Goal: Transaction & Acquisition: Obtain resource

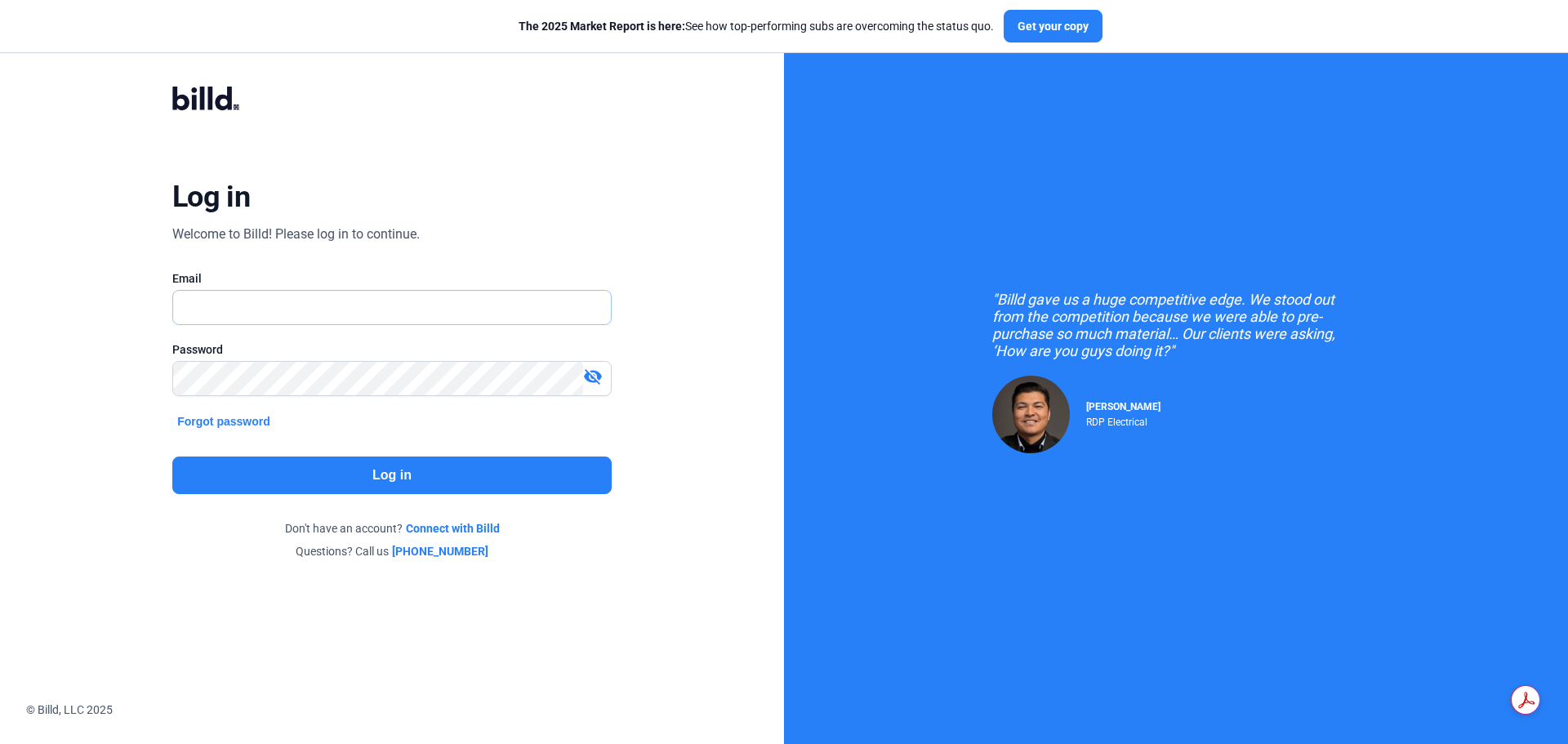
click at [565, 319] on input "text" at bounding box center [391, 308] width 438 height 34
type input "[EMAIL_ADDRESS][DOMAIN_NAME]"
click at [413, 471] on button "Log in" at bounding box center [391, 476] width 439 height 38
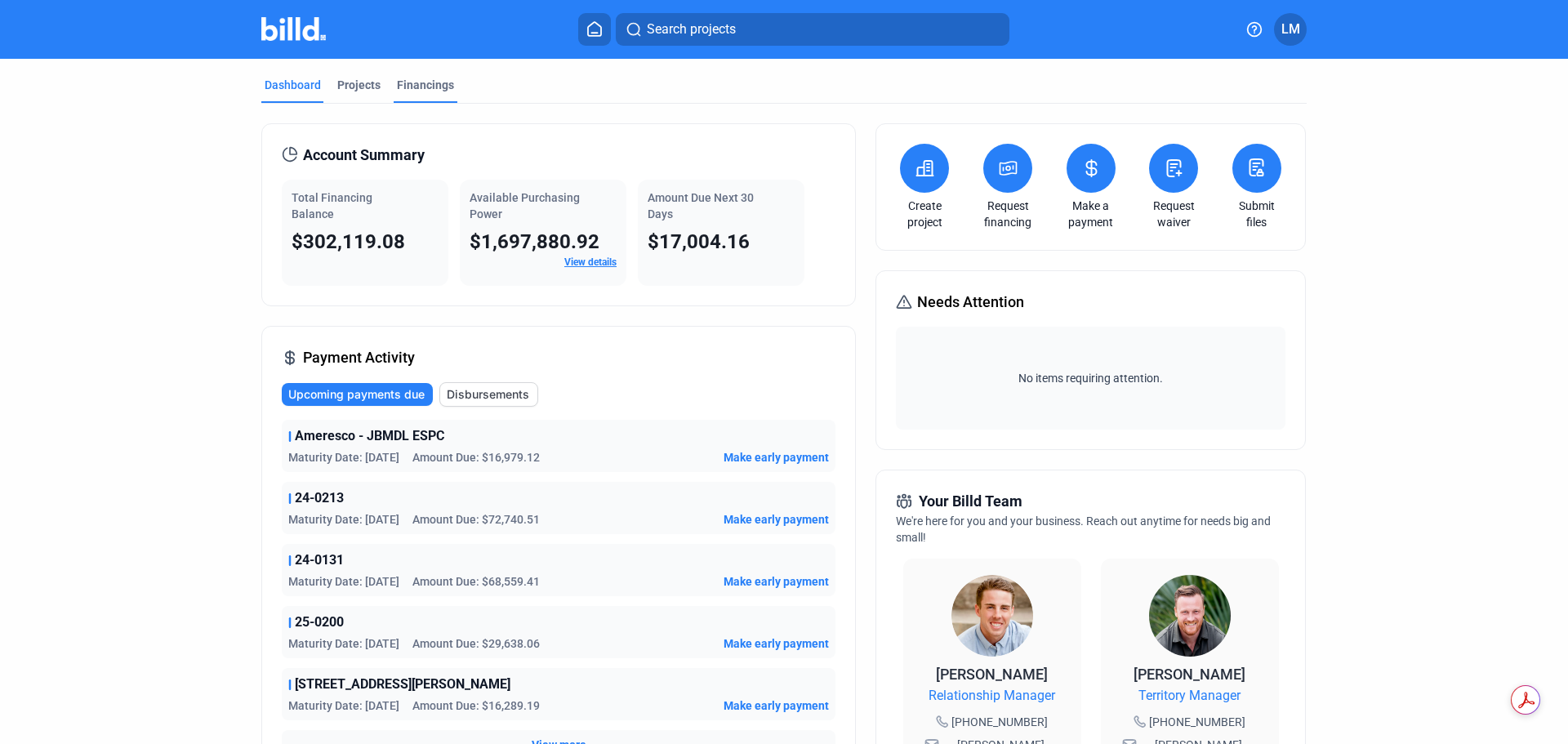
click at [419, 86] on div "Financings" at bounding box center [426, 84] width 58 height 16
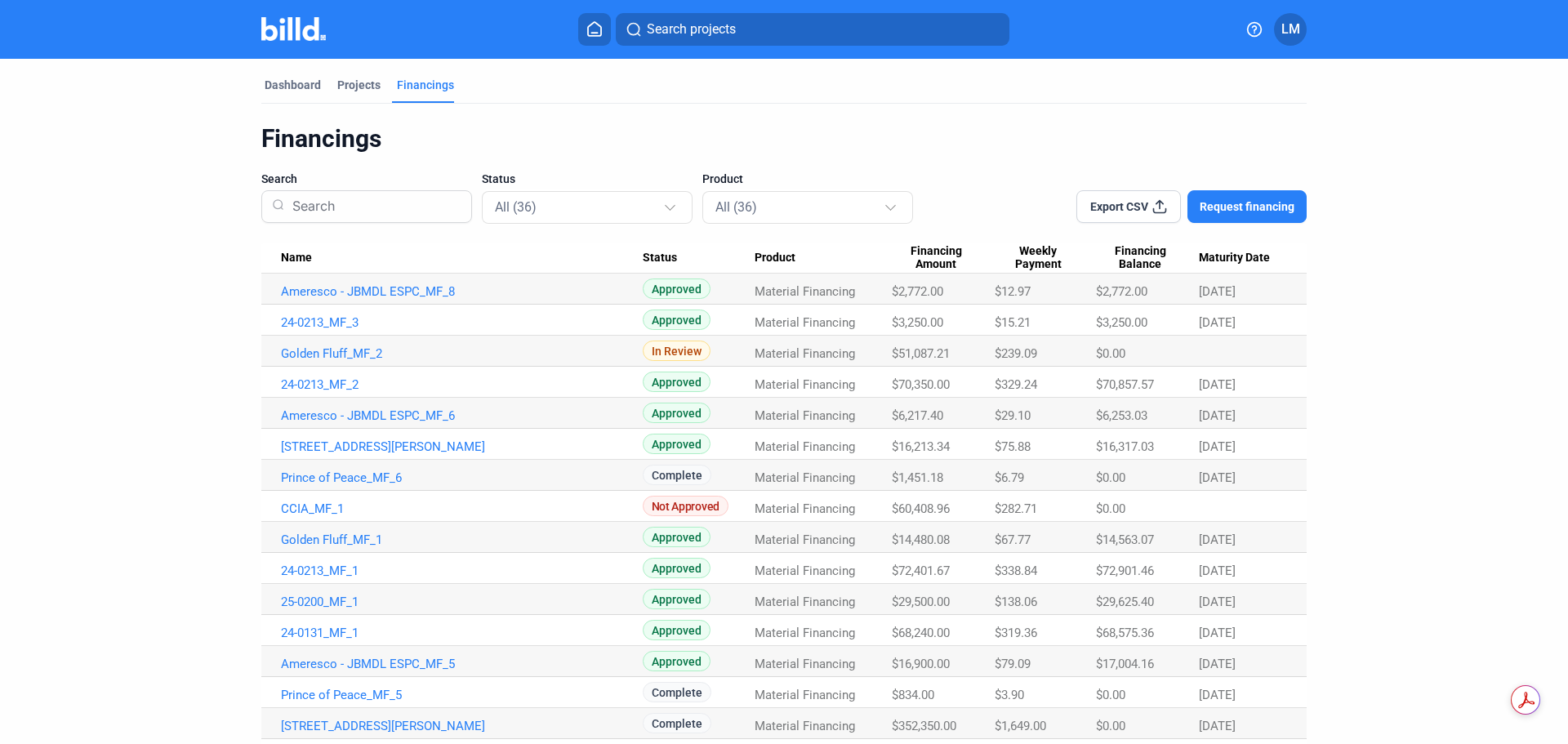
click at [1146, 209] on button "Export CSV" at bounding box center [1128, 207] width 104 height 33
